Goal: Check status: Check status

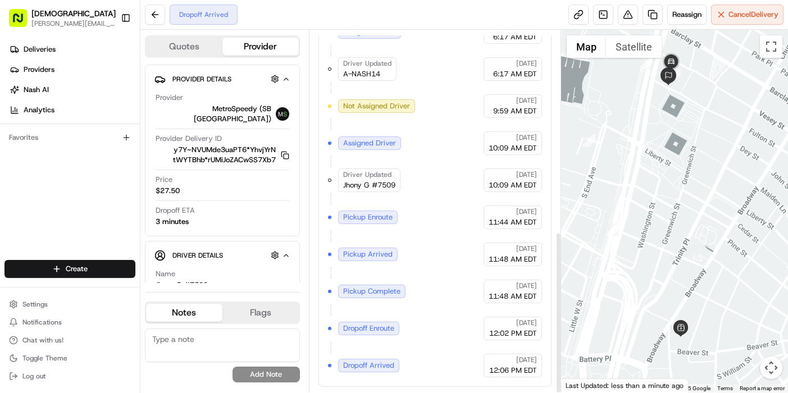
scroll to position [451, 0]
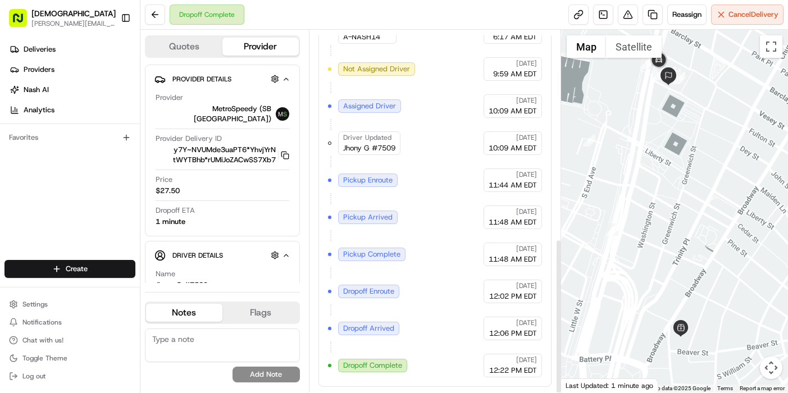
scroll to position [488, 0]
